Goal: Information Seeking & Learning: Learn about a topic

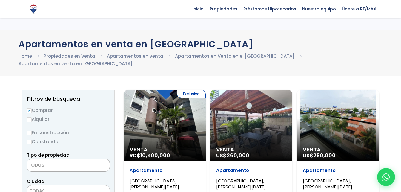
select select
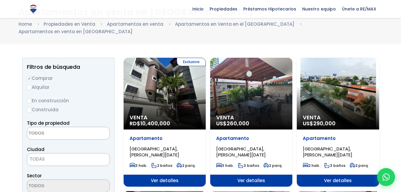
scroll to position [32, 0]
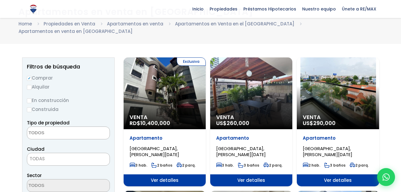
click at [254, 80] on div "Venta US$ 260,000" at bounding box center [251, 93] width 82 height 72
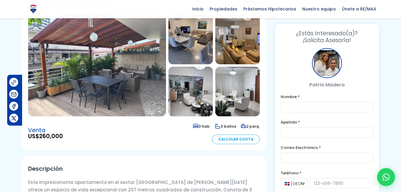
scroll to position [54, 0]
click at [100, 72] on img at bounding box center [97, 66] width 138 height 102
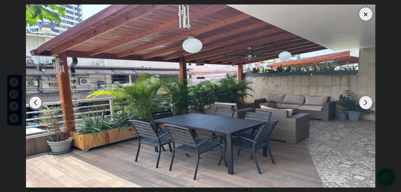
click at [365, 102] on div "Next slide" at bounding box center [366, 102] width 13 height 13
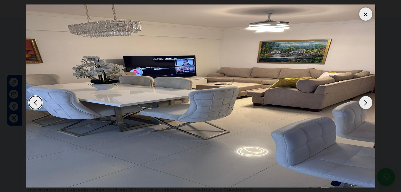
click at [365, 102] on div "Next slide" at bounding box center [366, 102] width 13 height 13
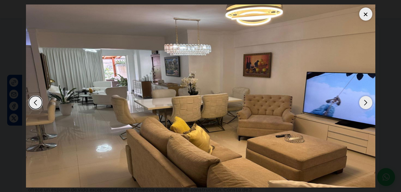
click at [365, 102] on div "Next slide" at bounding box center [366, 102] width 13 height 13
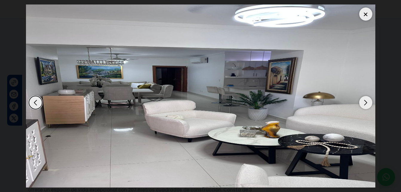
click at [365, 102] on div "Next slide" at bounding box center [366, 102] width 13 height 13
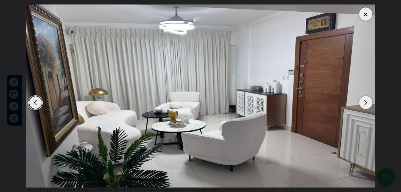
click at [365, 102] on div "Next slide" at bounding box center [366, 102] width 13 height 13
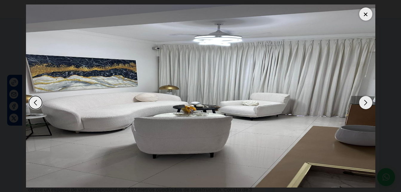
click at [365, 102] on div "Next slide" at bounding box center [366, 102] width 13 height 13
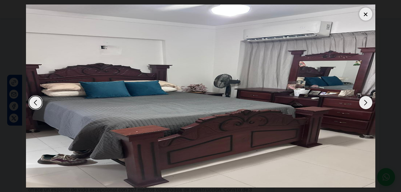
click at [365, 102] on div "Next slide" at bounding box center [366, 102] width 13 height 13
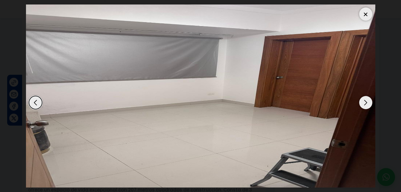
click at [365, 102] on div "Next slide" at bounding box center [366, 102] width 13 height 13
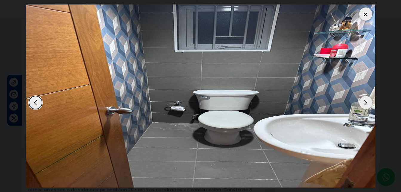
click at [365, 102] on div "Next slide" at bounding box center [366, 102] width 13 height 13
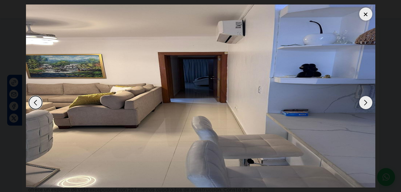
click at [365, 102] on div "Next slide" at bounding box center [366, 102] width 13 height 13
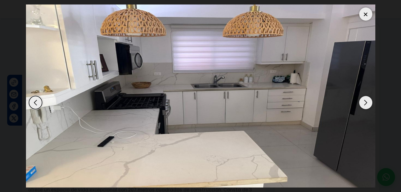
click at [365, 102] on div "Next slide" at bounding box center [366, 102] width 13 height 13
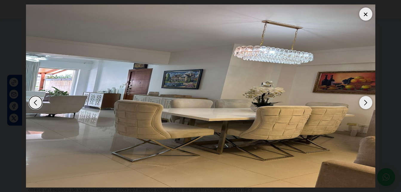
click at [37, 103] on div "Previous slide" at bounding box center [35, 102] width 13 height 13
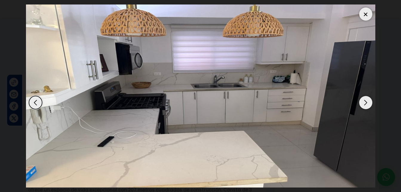
click at [367, 102] on div "Next slide" at bounding box center [366, 102] width 13 height 13
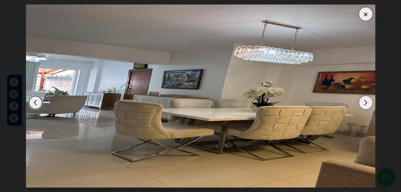
click at [367, 102] on div "Next slide" at bounding box center [366, 102] width 13 height 13
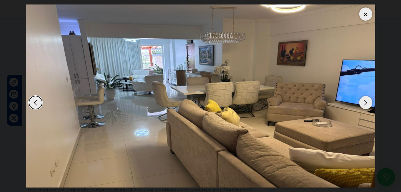
click at [367, 102] on div "Next slide" at bounding box center [366, 102] width 13 height 13
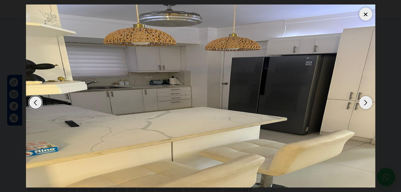
click at [367, 102] on div "Next slide" at bounding box center [366, 102] width 13 height 13
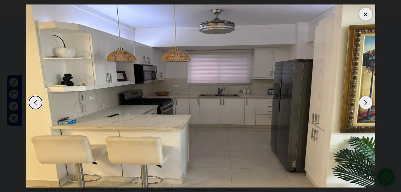
click at [33, 100] on div "Previous slide" at bounding box center [35, 102] width 13 height 13
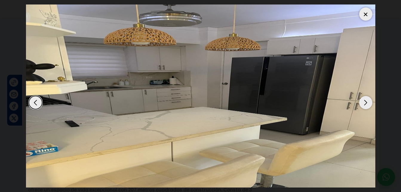
click at [362, 102] on div "Next slide" at bounding box center [366, 102] width 13 height 13
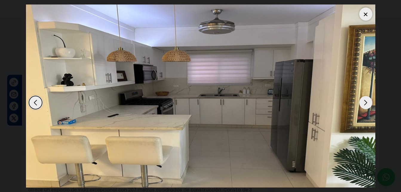
click at [362, 102] on div "Next slide" at bounding box center [366, 102] width 13 height 13
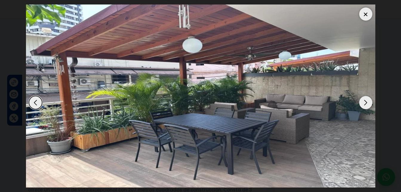
click at [362, 102] on div "Next slide" at bounding box center [366, 102] width 13 height 13
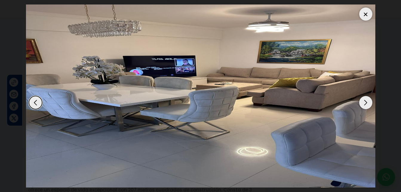
click at [366, 13] on div at bounding box center [366, 13] width 13 height 13
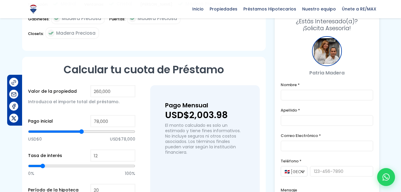
scroll to position [396, 0]
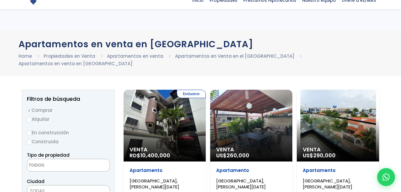
select select
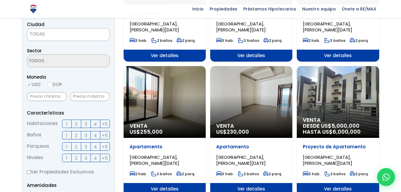
scroll to position [157, 0]
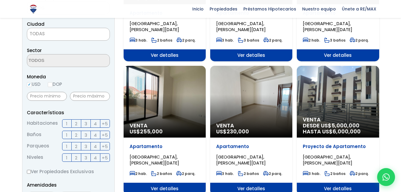
click at [351, 91] on div "Venta DESDE US$ 5,000,000 HASTA US$ 6,000,000" at bounding box center [338, 102] width 82 height 72
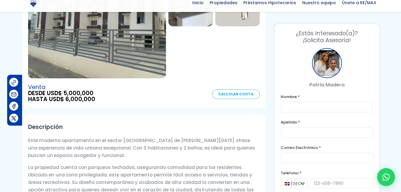
scroll to position [91, 0]
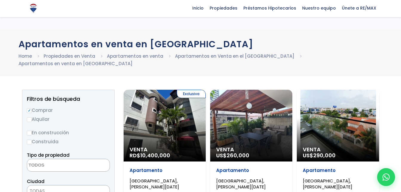
select select
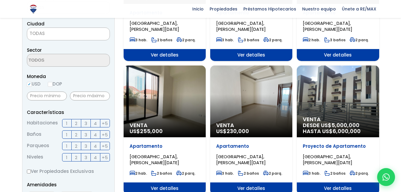
scroll to position [157, 0]
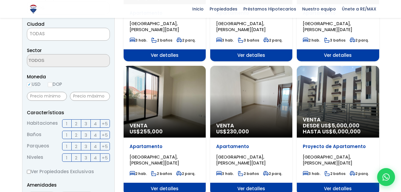
click at [181, 109] on div "Venta US$ 255,000" at bounding box center [165, 102] width 82 height 72
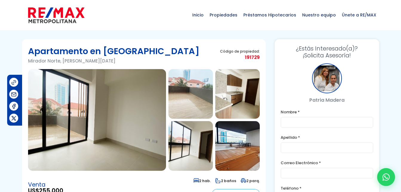
click at [202, 88] on img at bounding box center [191, 94] width 45 height 50
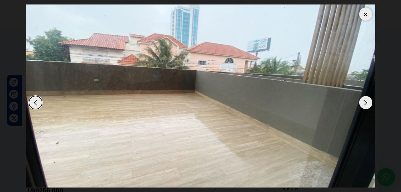
click at [365, 105] on div "Next slide" at bounding box center [366, 102] width 13 height 13
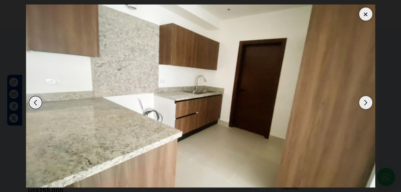
click at [365, 105] on div "Next slide" at bounding box center [366, 102] width 13 height 13
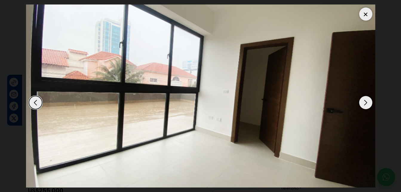
click at [365, 105] on div "Next slide" at bounding box center [366, 102] width 13 height 13
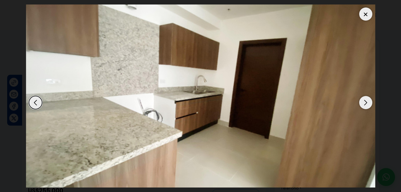
click at [366, 103] on div "Next slide" at bounding box center [366, 102] width 13 height 13
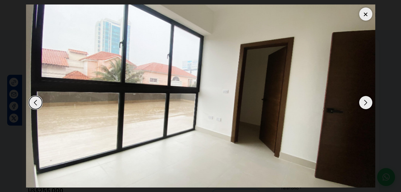
click at [366, 103] on div "Next slide" at bounding box center [366, 102] width 13 height 13
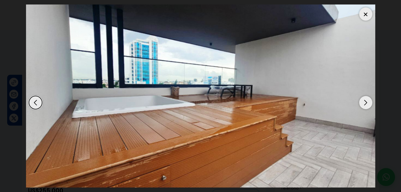
click at [366, 103] on div "Next slide" at bounding box center [366, 102] width 13 height 13
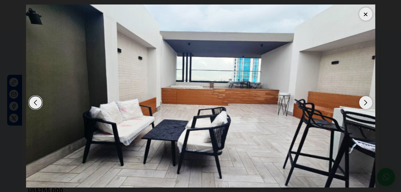
click at [366, 103] on div "Next slide" at bounding box center [366, 102] width 13 height 13
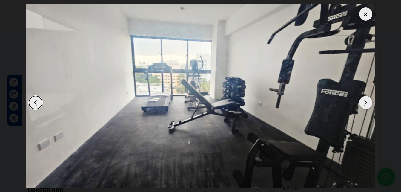
click at [366, 103] on div "Next slide" at bounding box center [366, 102] width 13 height 13
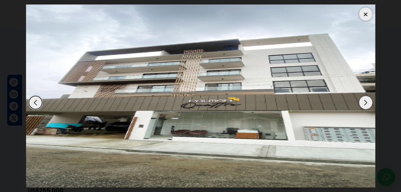
click at [366, 103] on div "Next slide" at bounding box center [366, 102] width 13 height 13
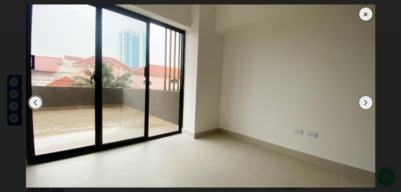
click at [34, 100] on div "Previous slide" at bounding box center [35, 102] width 13 height 13
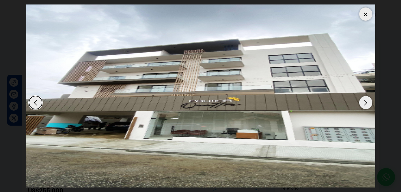
click at [368, 101] on div "Next slide" at bounding box center [366, 102] width 13 height 13
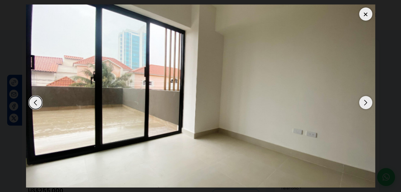
click at [368, 101] on div "Next slide" at bounding box center [366, 102] width 13 height 13
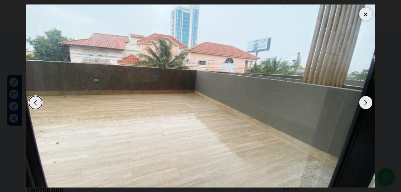
click at [368, 101] on div "Next slide" at bounding box center [366, 102] width 13 height 13
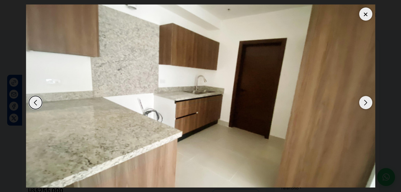
click at [366, 13] on div at bounding box center [366, 13] width 13 height 13
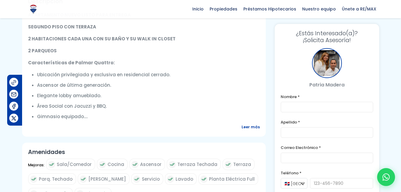
scroll to position [223, 0]
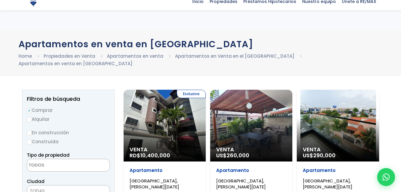
select select
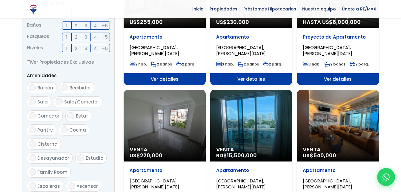
scroll to position [267, 0]
